Goal: Information Seeking & Learning: Learn about a topic

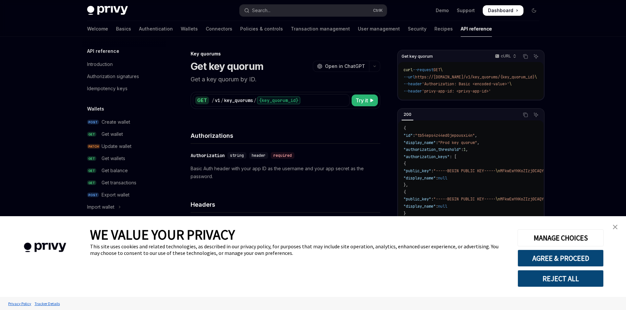
scroll to position [378, 0]
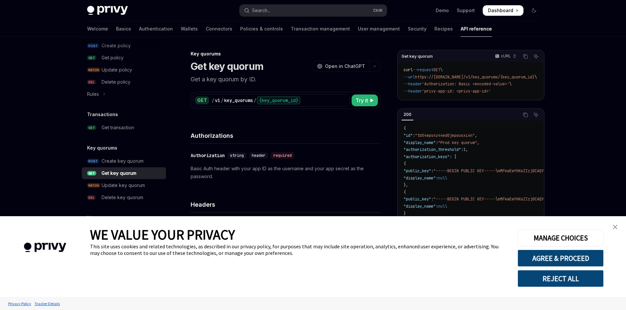
type textarea "*"
click at [614, 227] on img "close banner" at bounding box center [615, 227] width 5 height 5
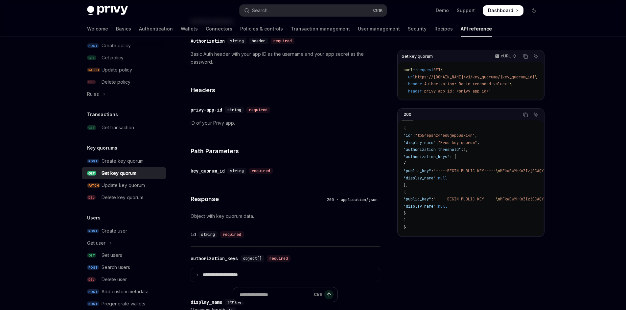
scroll to position [164, 0]
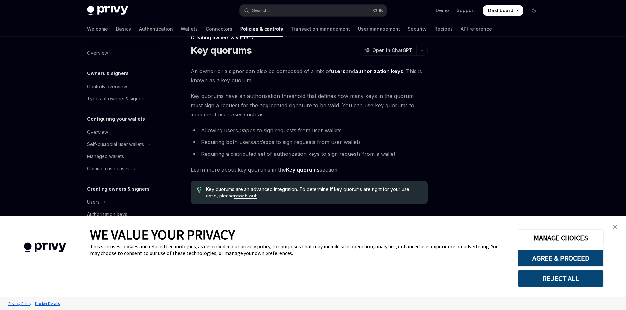
scroll to position [16, 0]
click at [611, 226] on link "close banner" at bounding box center [614, 227] width 13 height 13
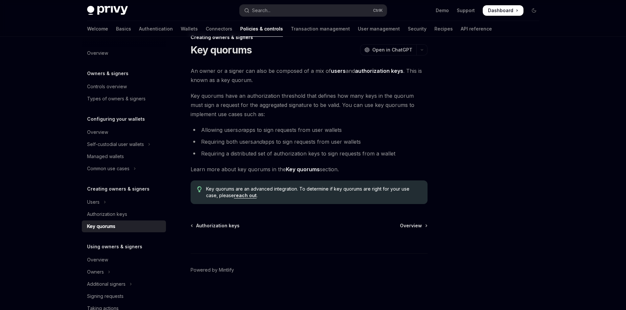
click at [305, 171] on strong "Key quorums" at bounding box center [303, 169] width 34 height 7
type textarea "*"
